Goal: Task Accomplishment & Management: Manage account settings

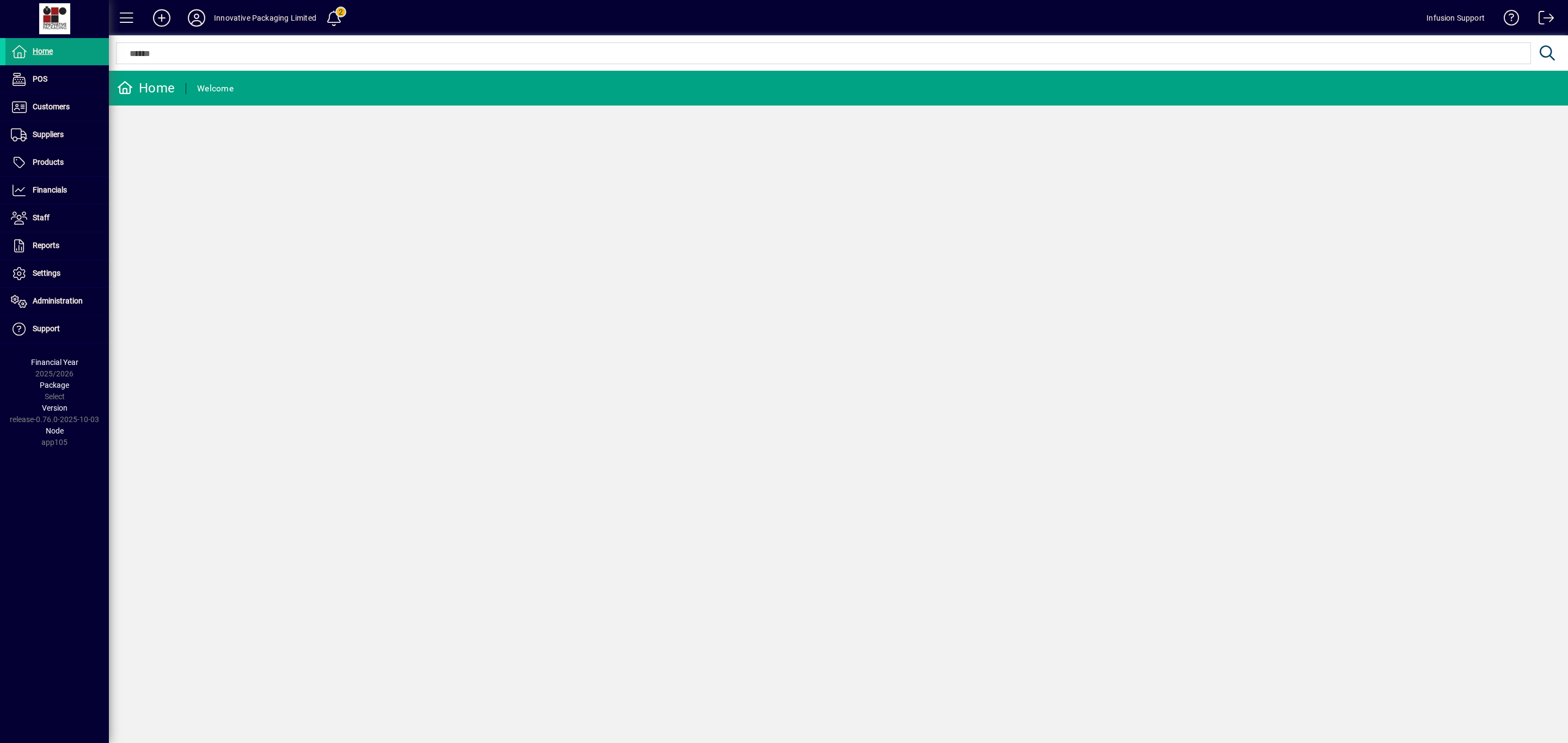
drag, startPoint x: 334, startPoint y: 262, endPoint x: 111, endPoint y: 206, distance: 229.9
click at [322, 258] on div "Home Welcome" at bounding box center [838, 408] width 1459 height 673
click at [197, 10] on icon at bounding box center [196, 18] width 22 height 18
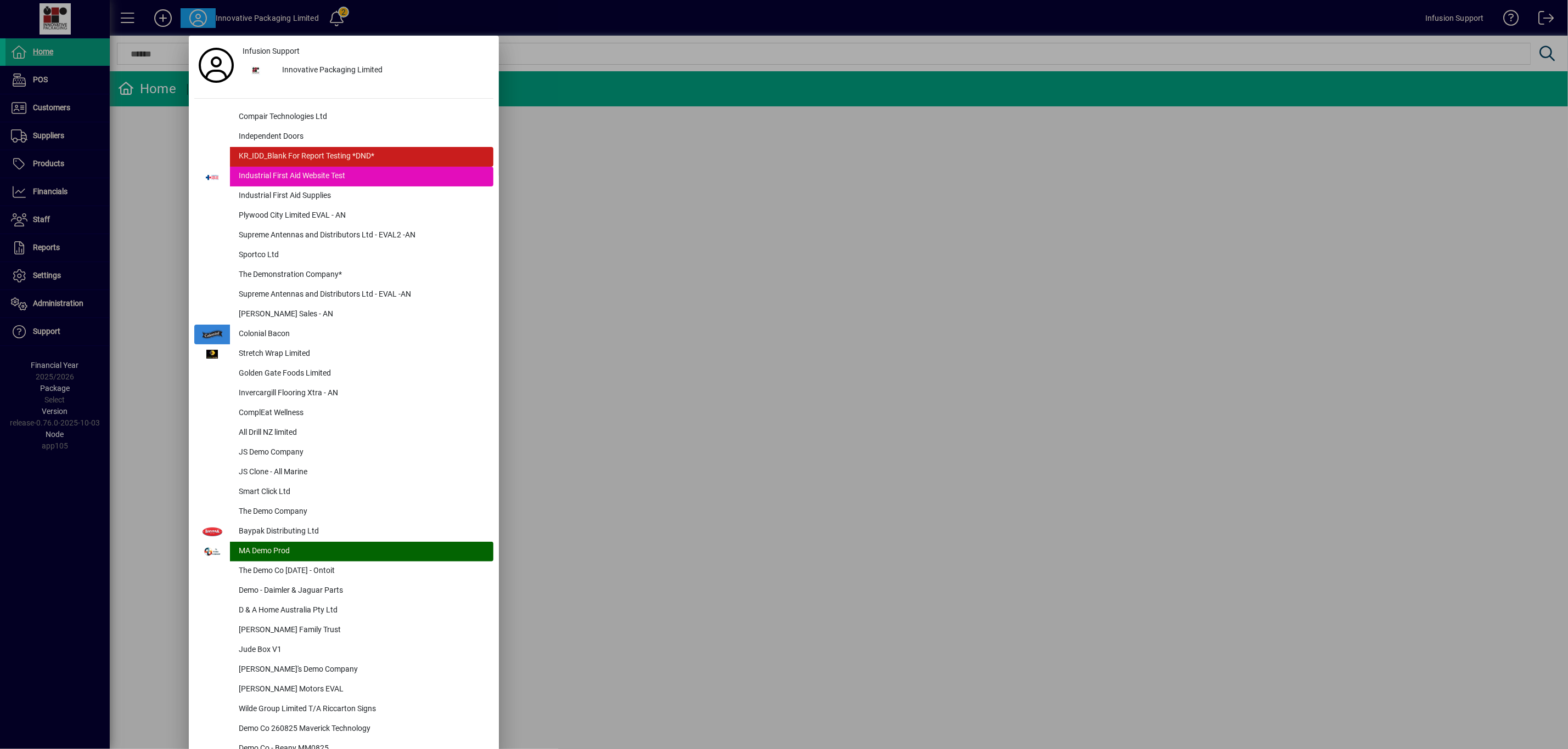
drag, startPoint x: 845, startPoint y: 435, endPoint x: 832, endPoint y: 433, distance: 13.2
click at [843, 435] on div at bounding box center [784, 374] width 1568 height 749
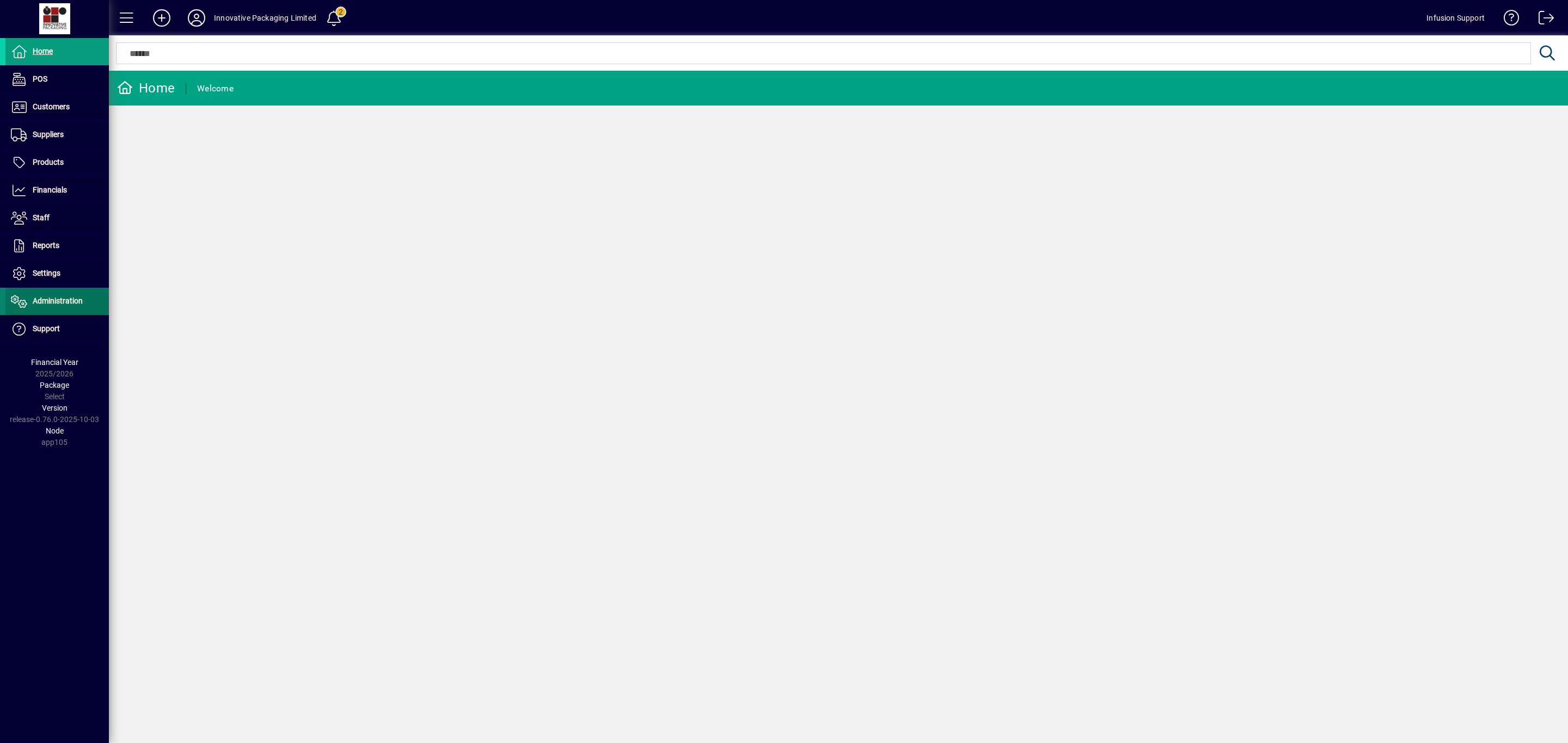
click at [72, 302] on span "Administration" at bounding box center [57, 301] width 50 height 9
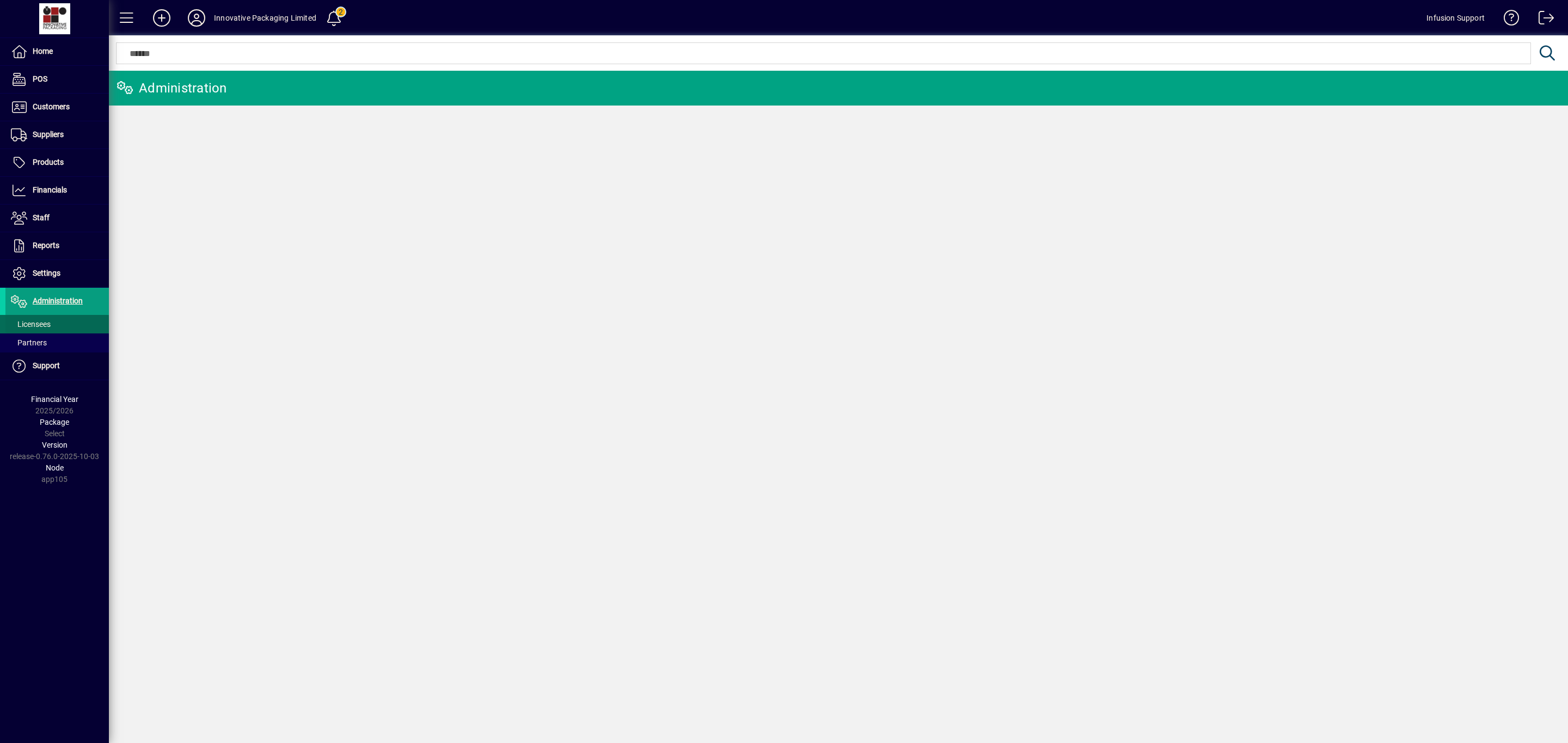
click at [40, 321] on span "Licensees" at bounding box center [30, 324] width 40 height 9
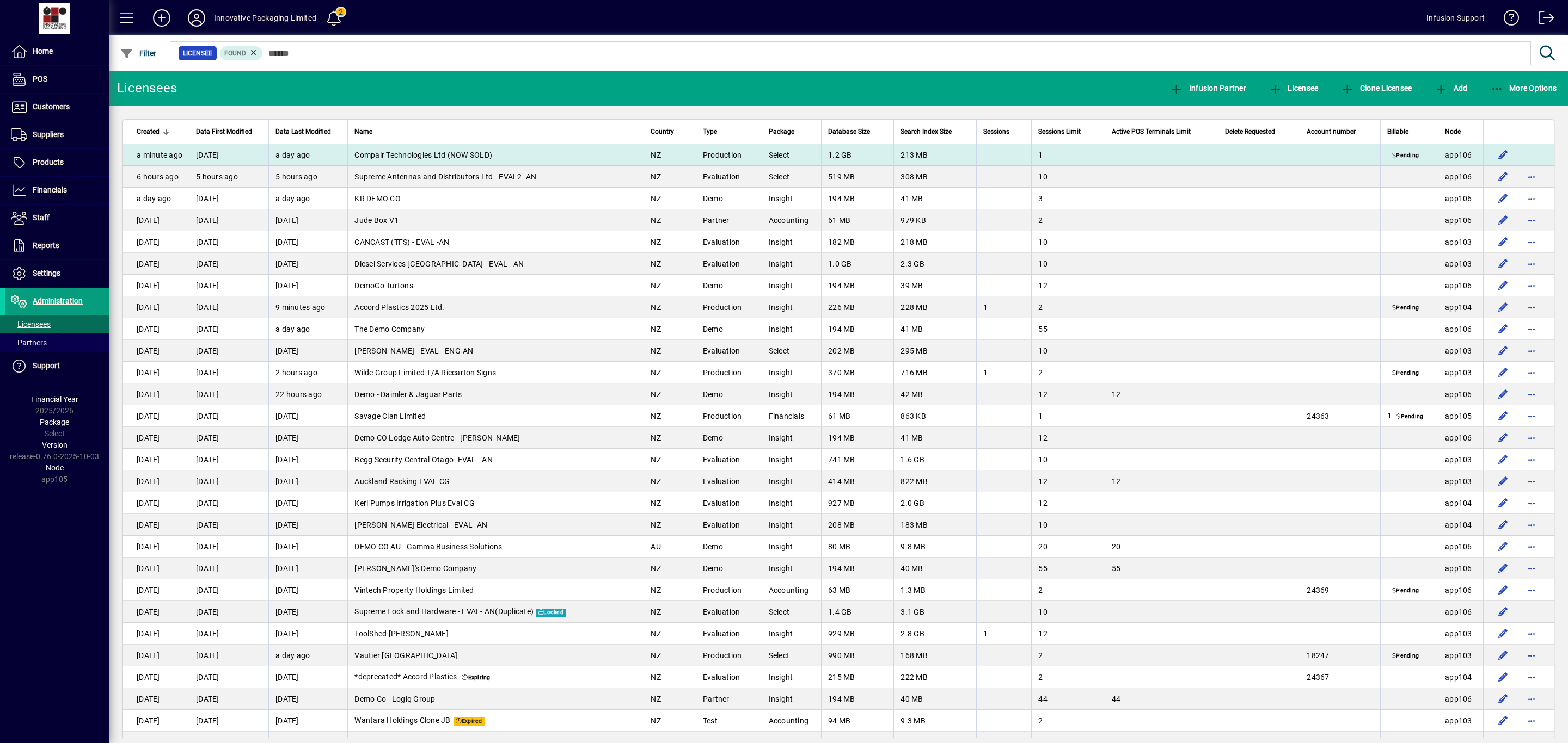
click at [1512, 155] on td at bounding box center [1518, 155] width 71 height 22
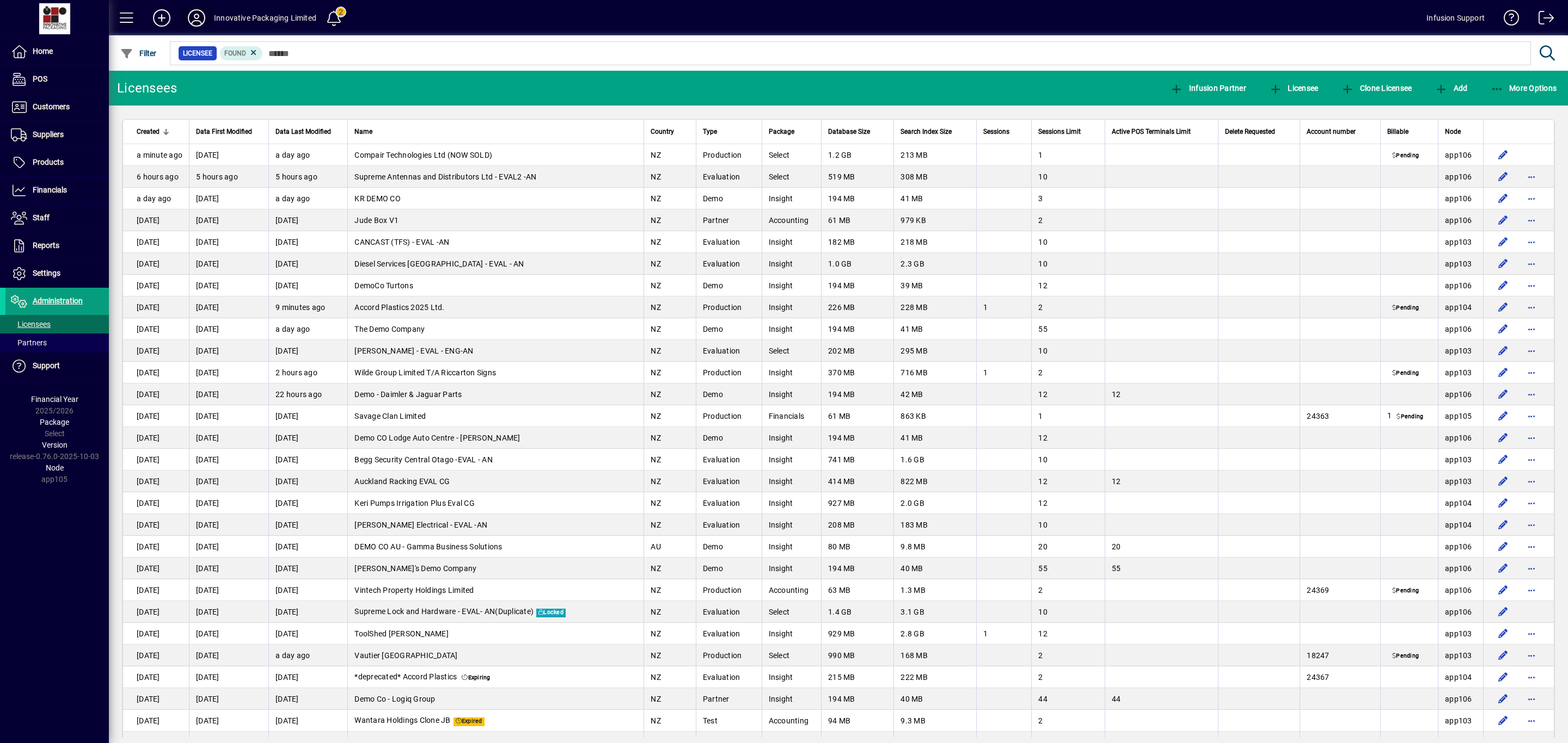
click at [196, 22] on icon at bounding box center [196, 18] width 22 height 18
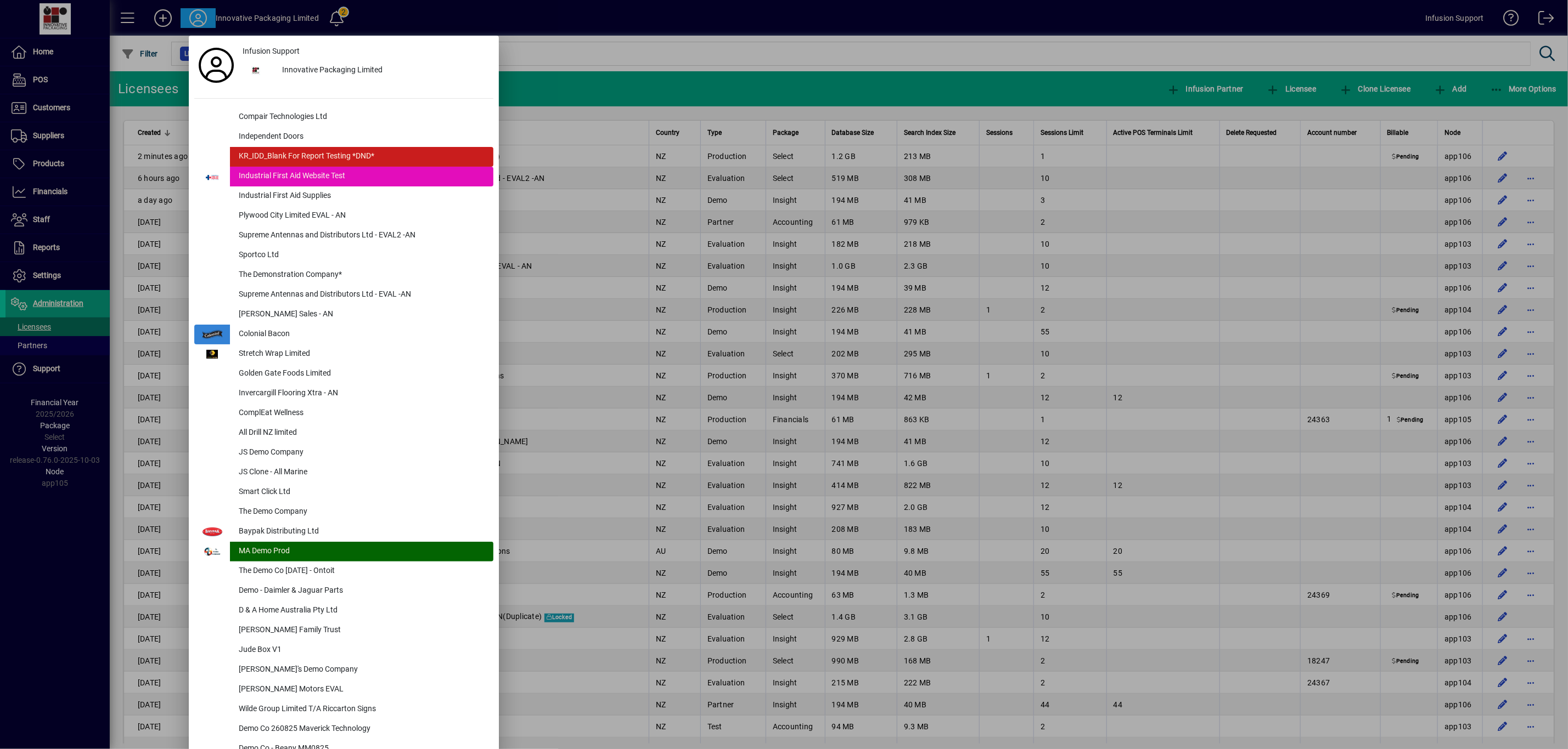
click at [909, 88] on div at bounding box center [784, 374] width 1568 height 749
